Goal: Transaction & Acquisition: Purchase product/service

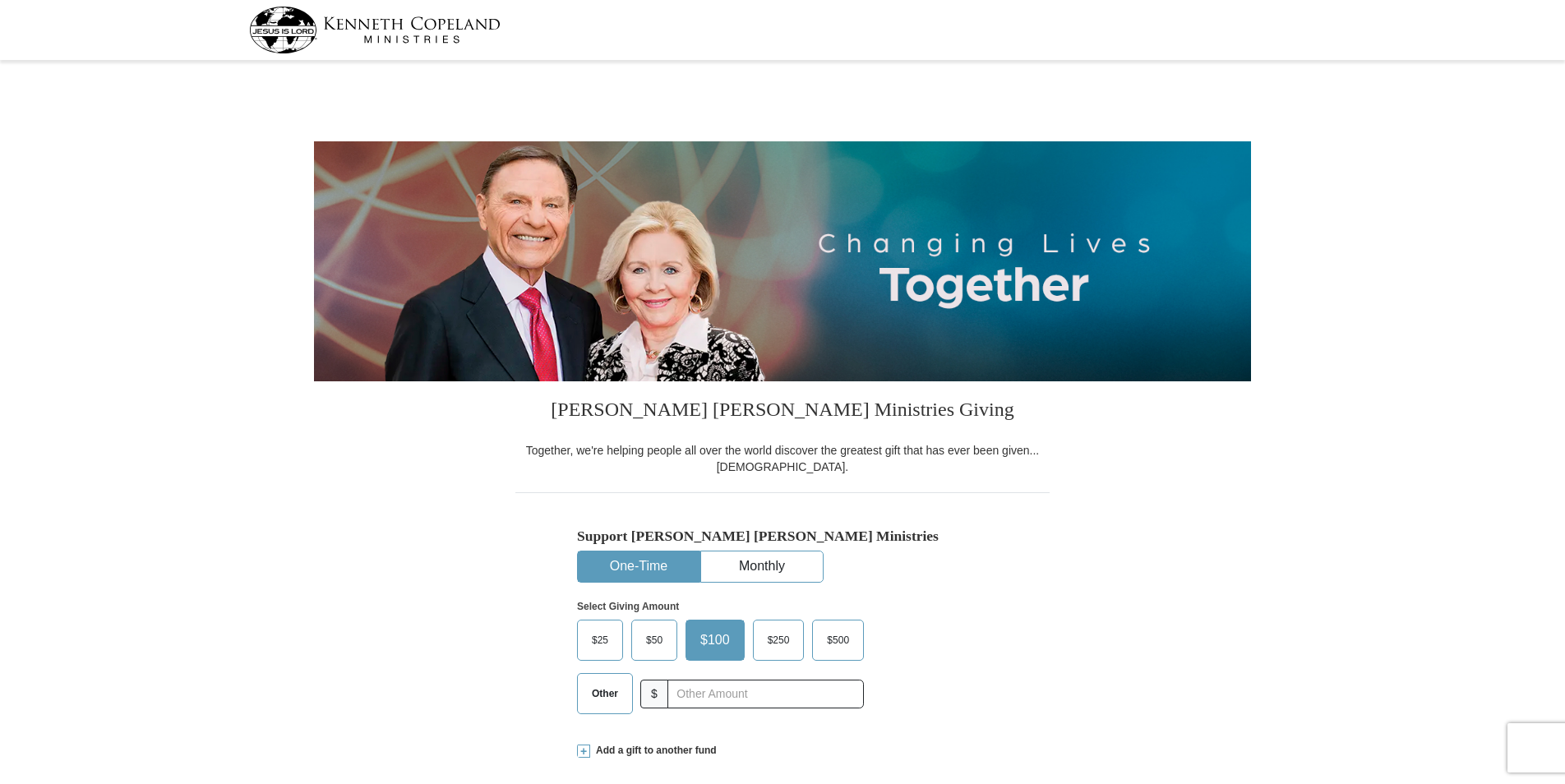
select select "[GEOGRAPHIC_DATA]"
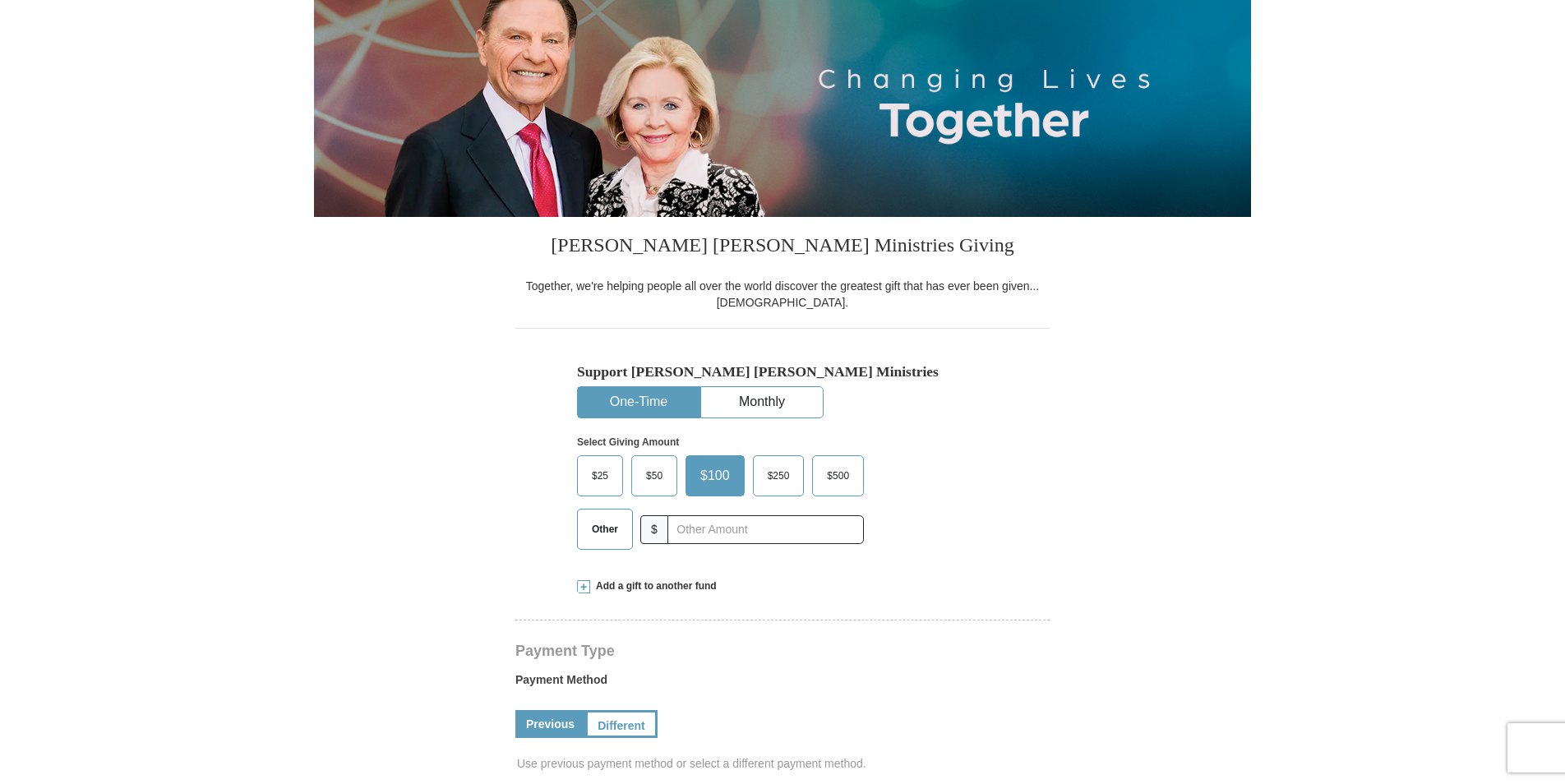
click at [654, 474] on span "$50" at bounding box center [655, 475] width 33 height 24
click at [0, 0] on input "$50" at bounding box center [0, 0] width 0 height 0
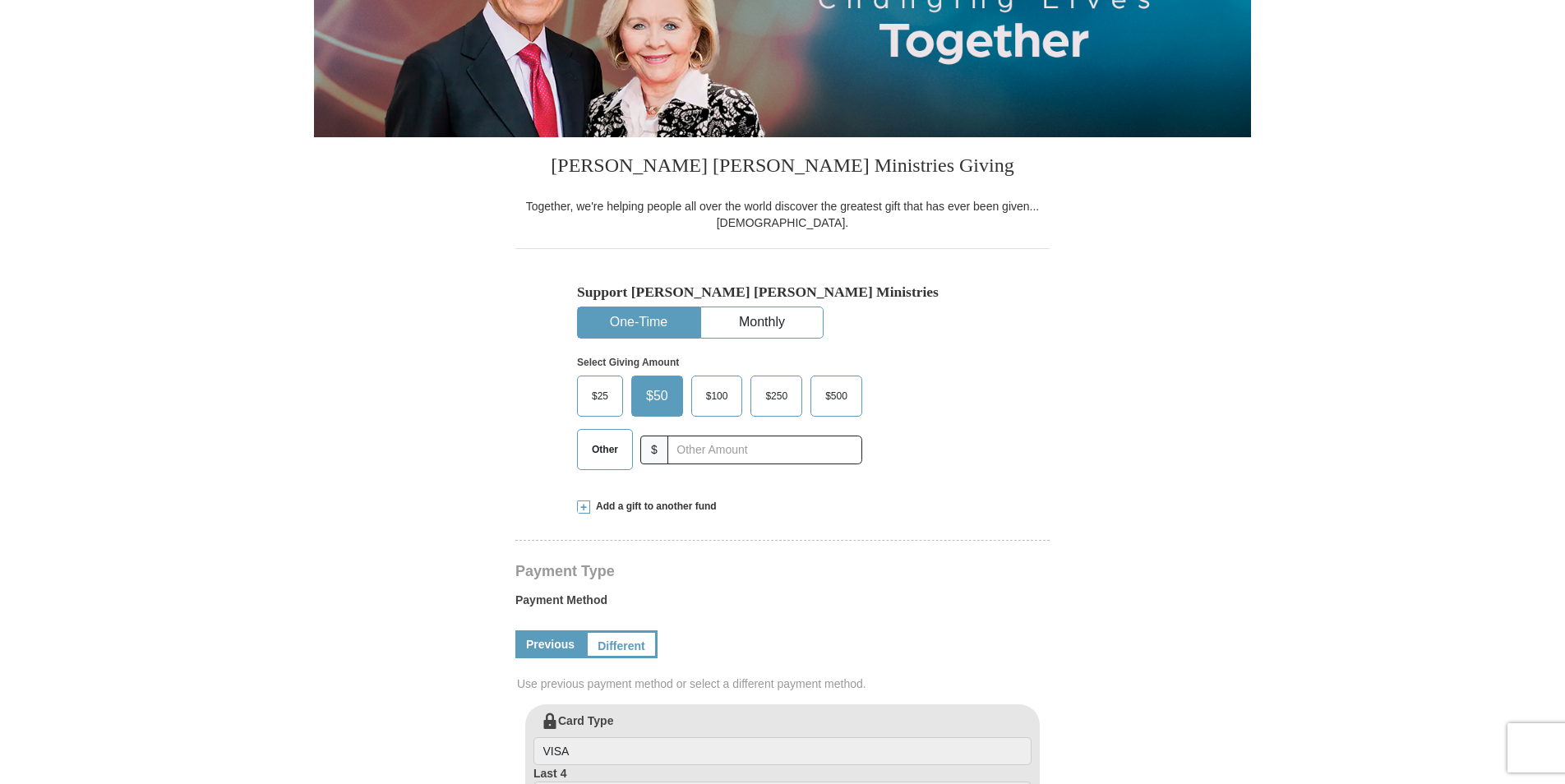
scroll to position [575, 0]
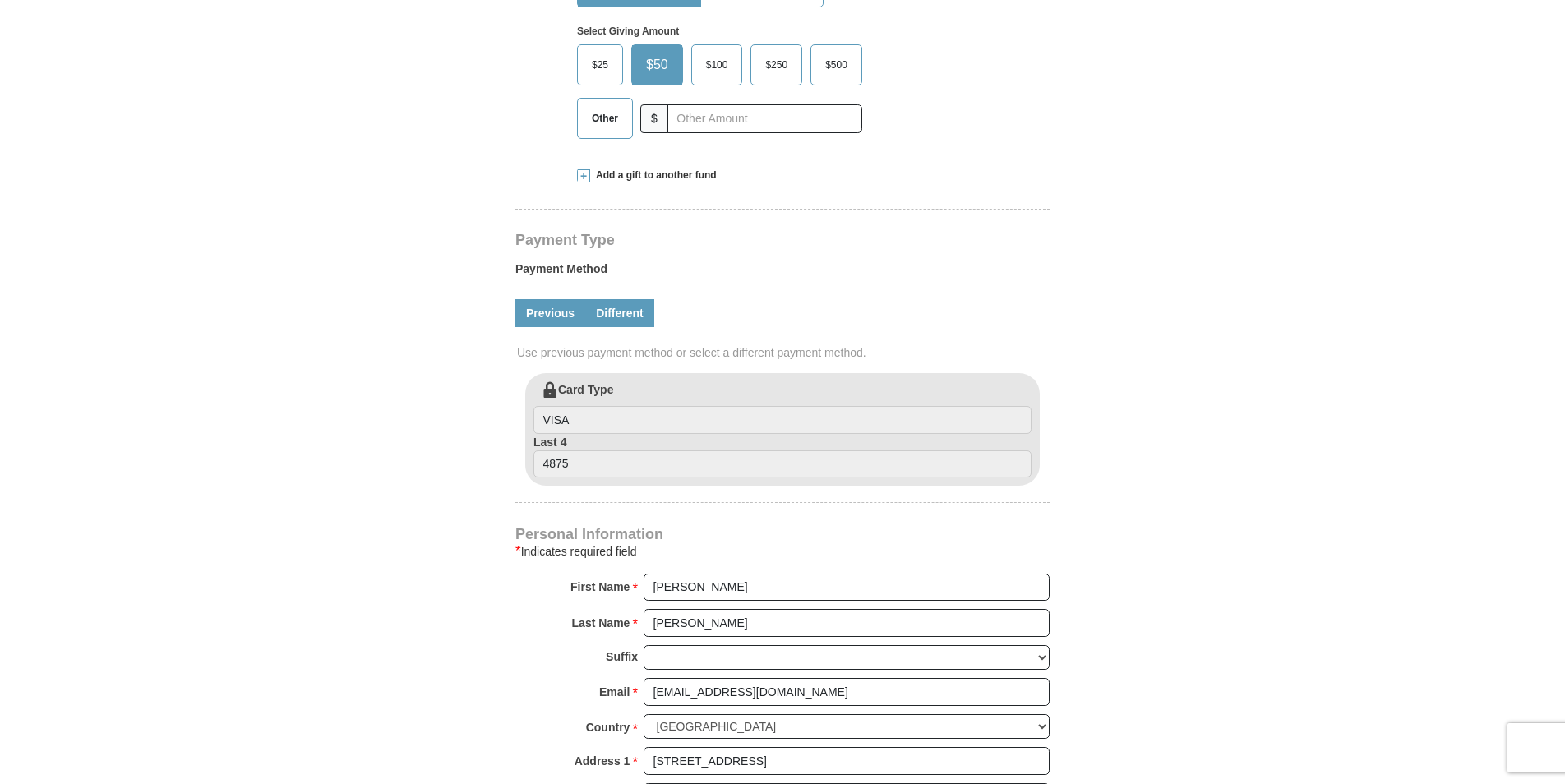
click at [633, 310] on link "Different" at bounding box center [620, 313] width 69 height 28
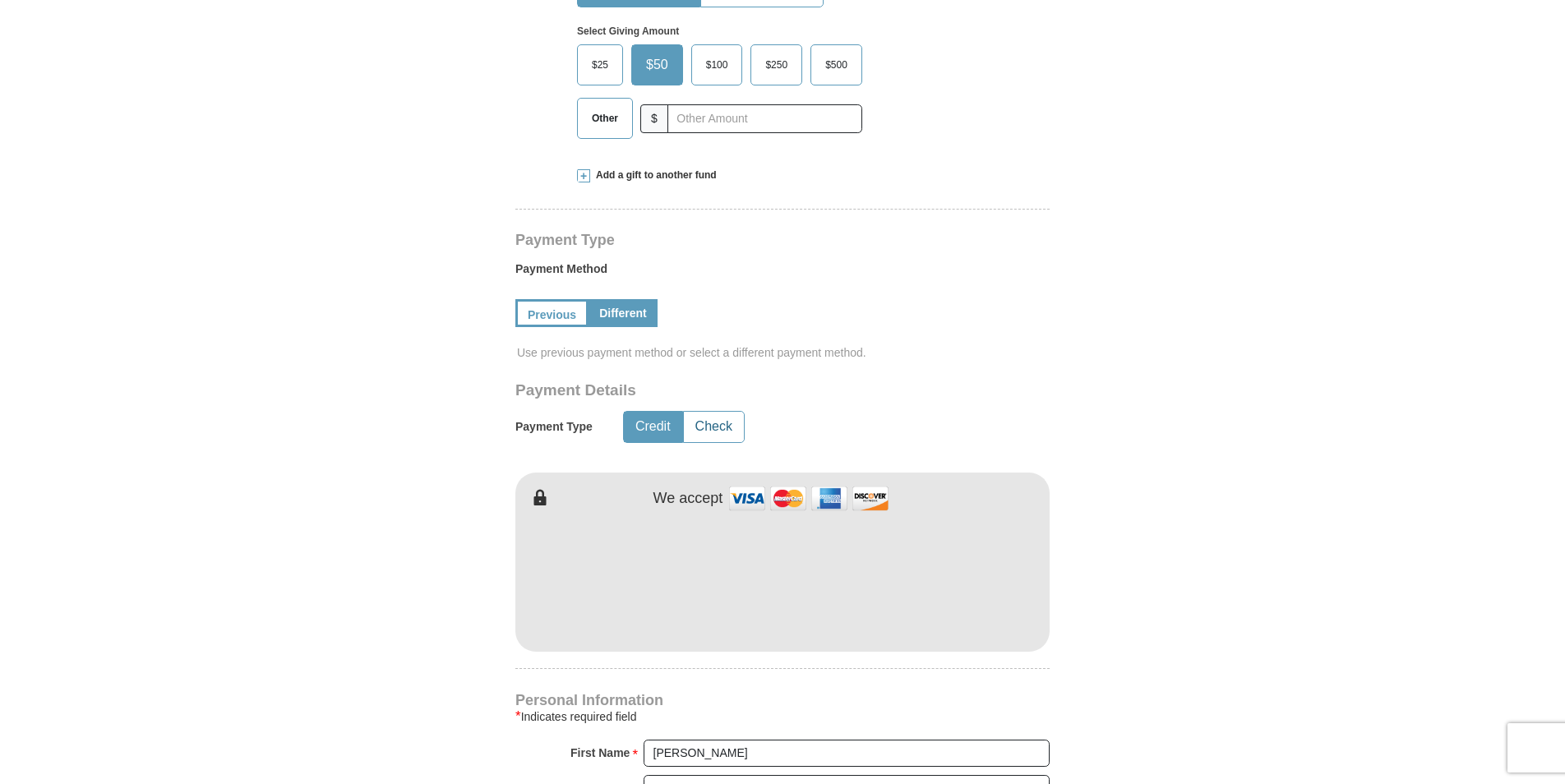
click at [702, 435] on button "Check" at bounding box center [714, 426] width 60 height 30
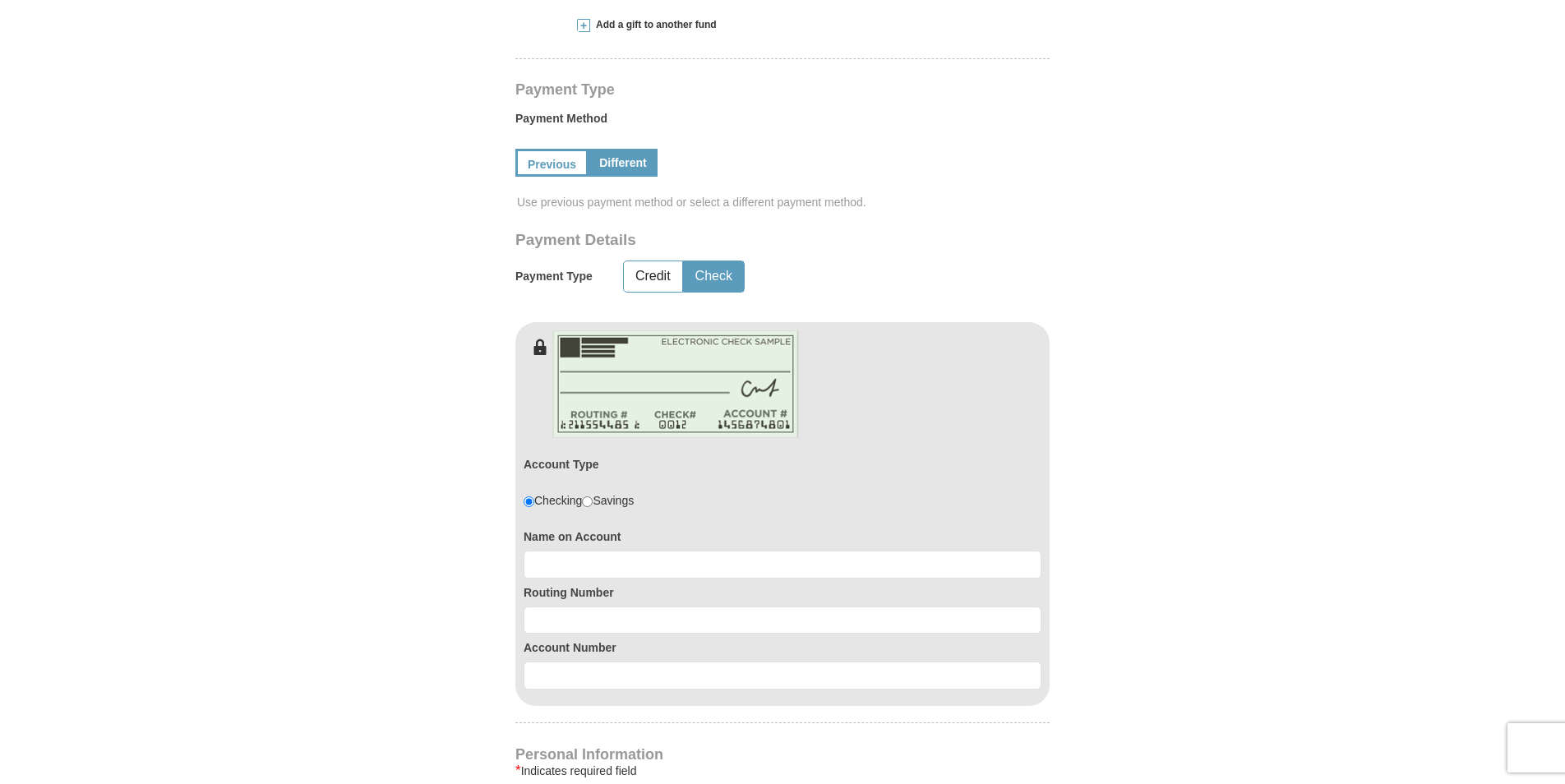
scroll to position [740, 0]
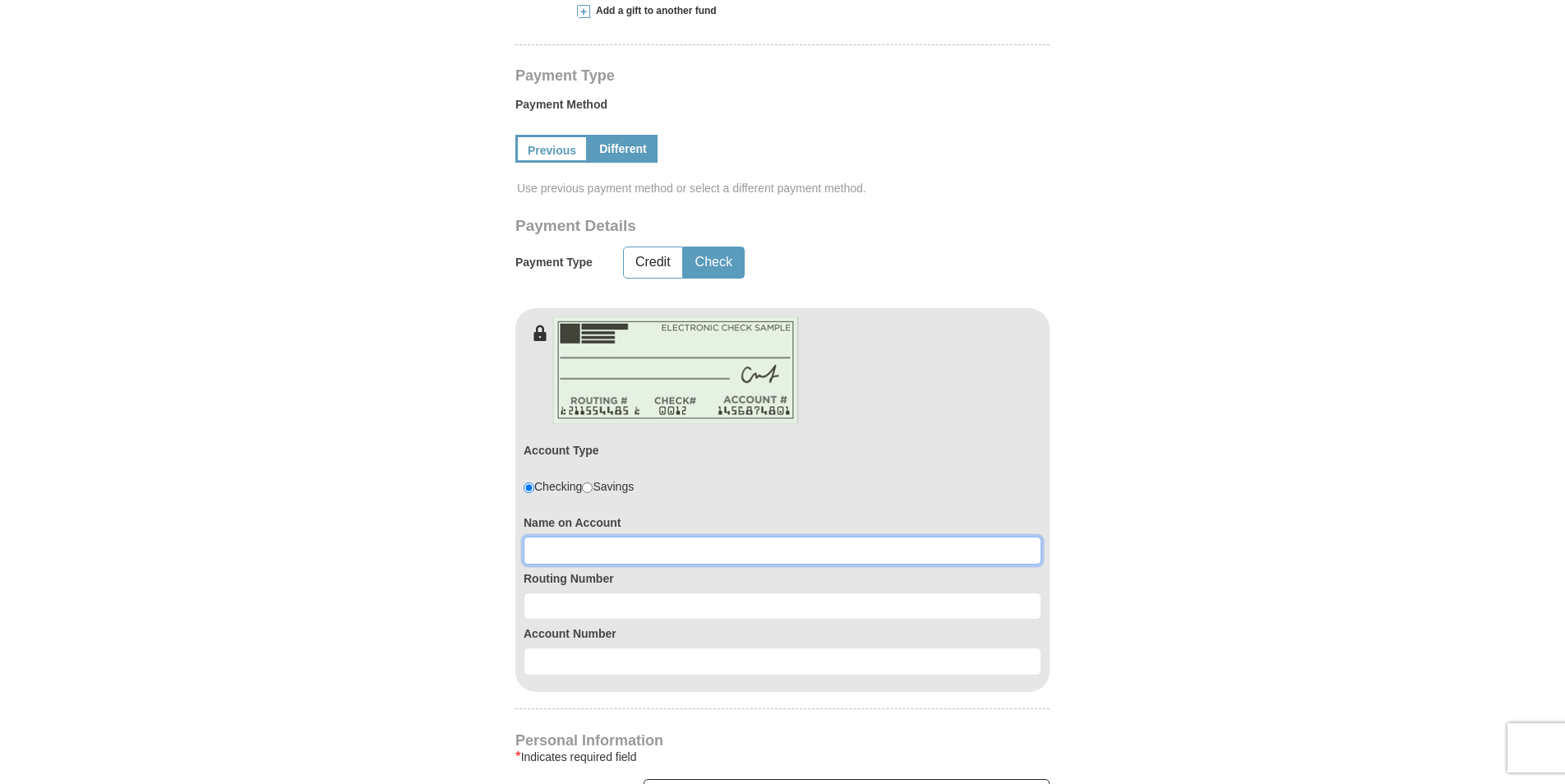
click at [606, 544] on input at bounding box center [782, 551] width 518 height 28
type input "[PERSON_NAME]"
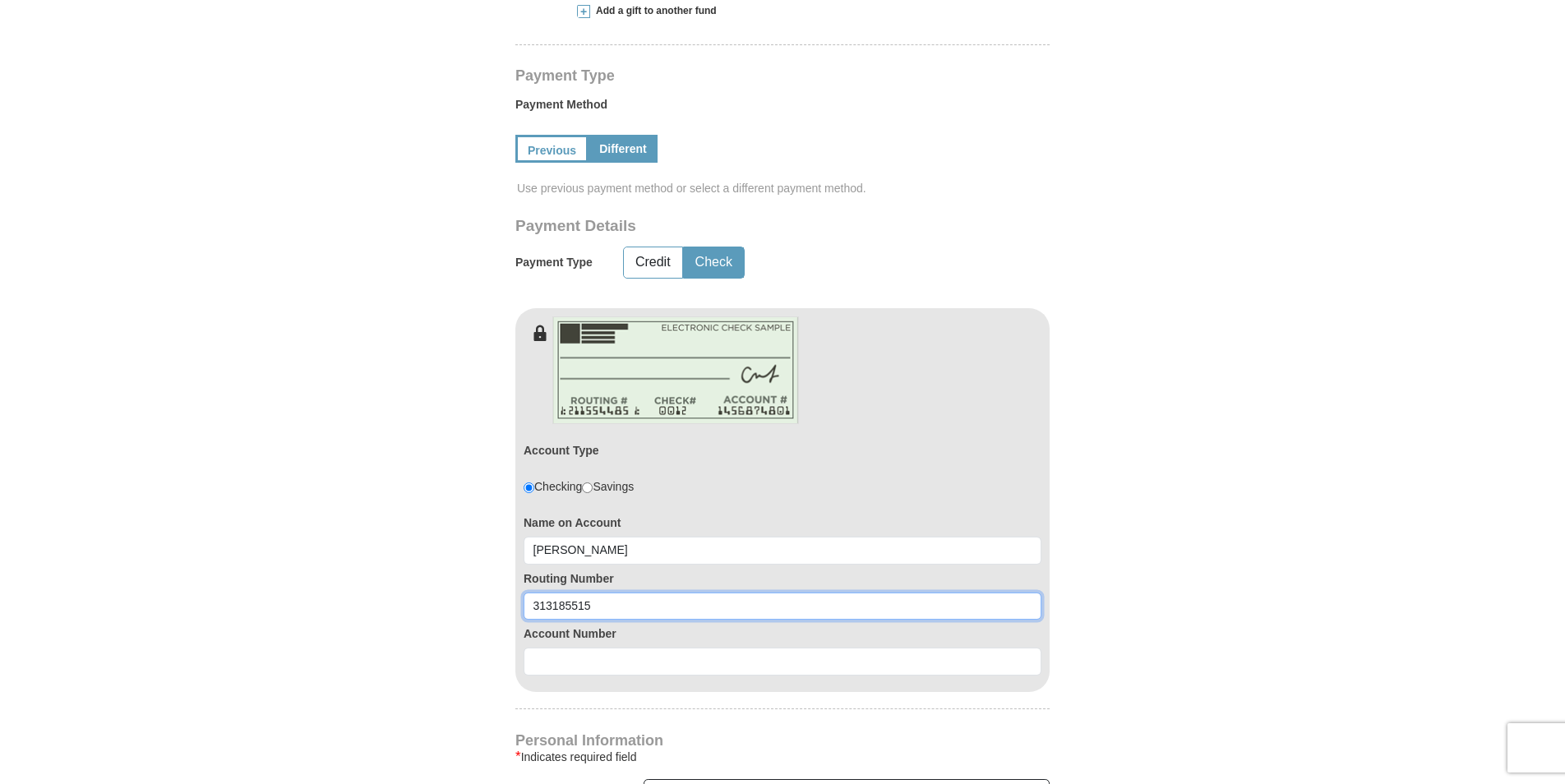
type input "313185515"
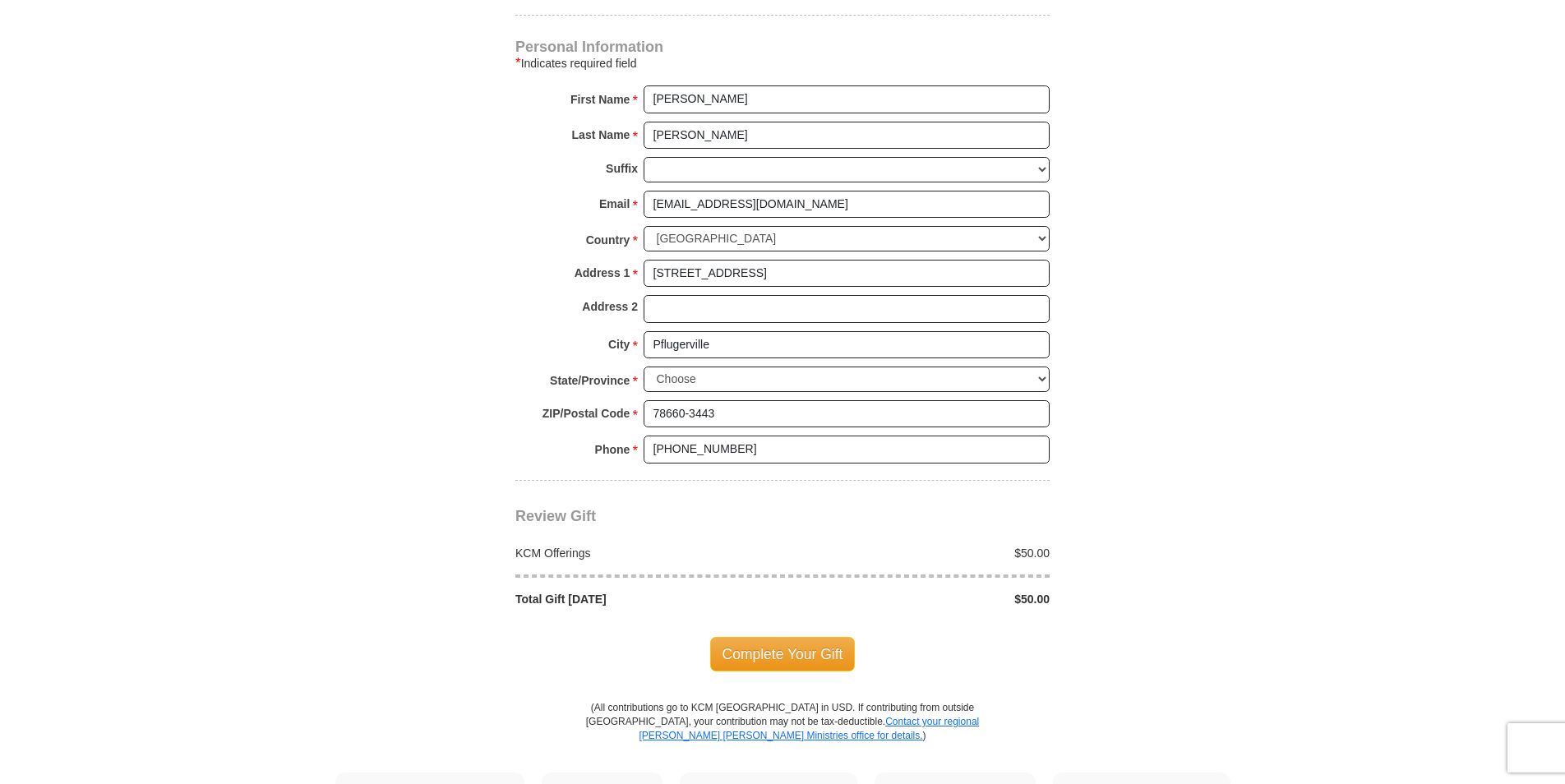
scroll to position [1561, 0]
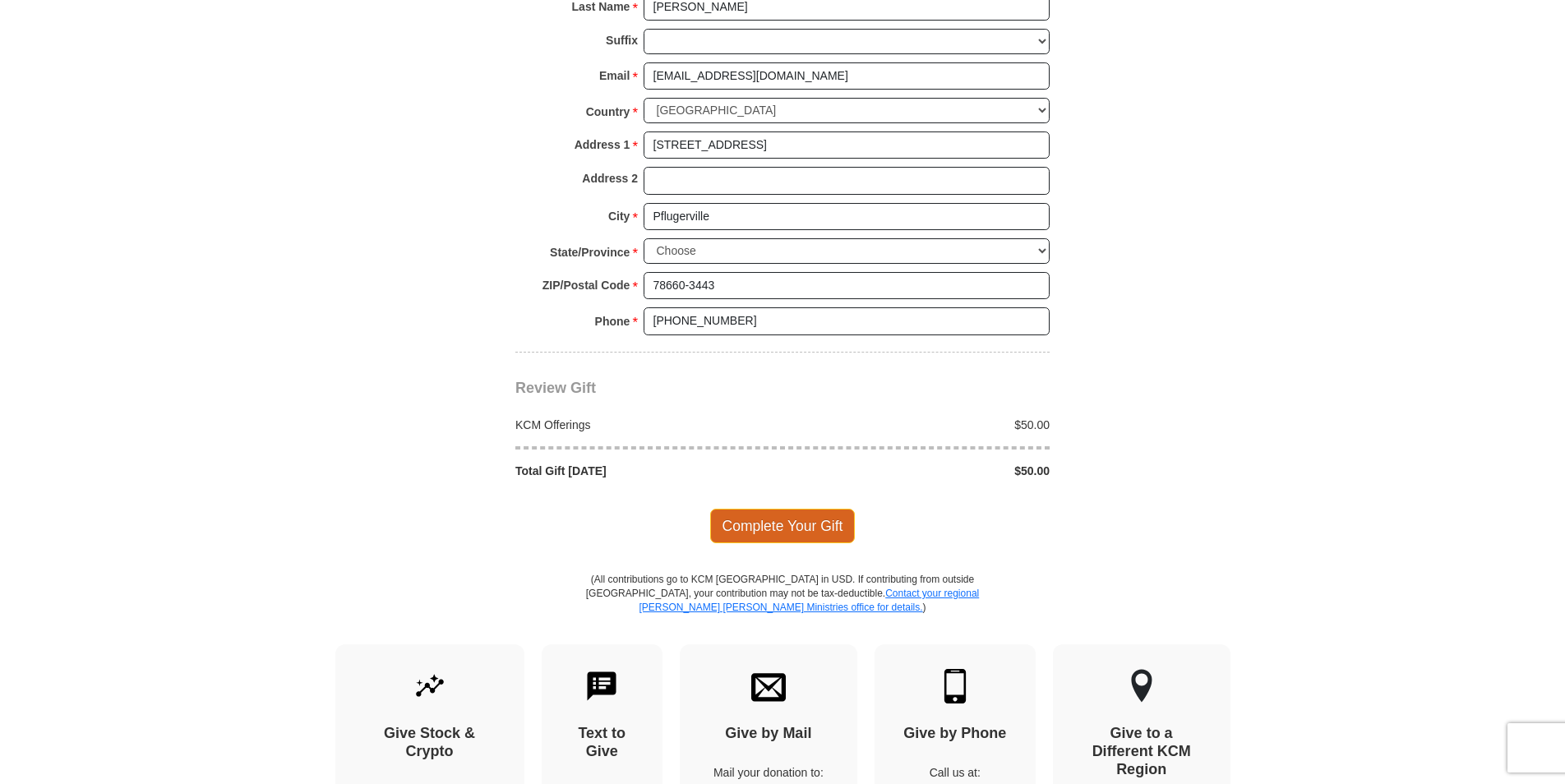
type input "20177697"
click at [782, 525] on span "Complete Your Gift" at bounding box center [782, 525] width 145 height 34
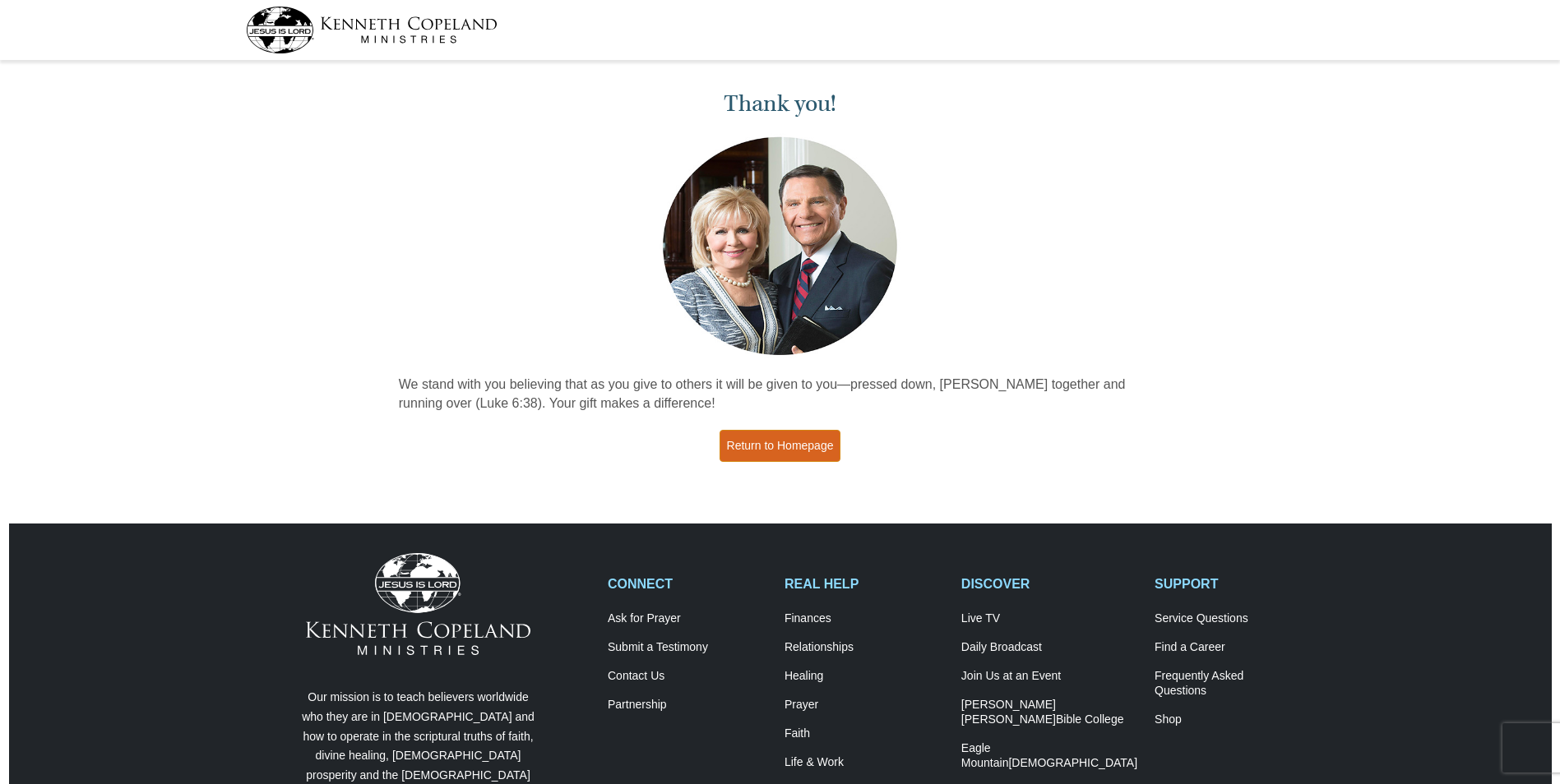
click at [781, 445] on link "Return to Homepage" at bounding box center [780, 446] width 122 height 32
